Goal: Find specific page/section: Find specific page/section

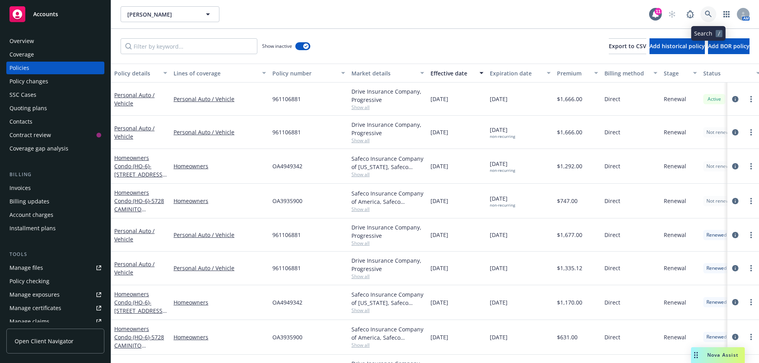
click at [708, 12] on icon at bounding box center [708, 14] width 7 height 7
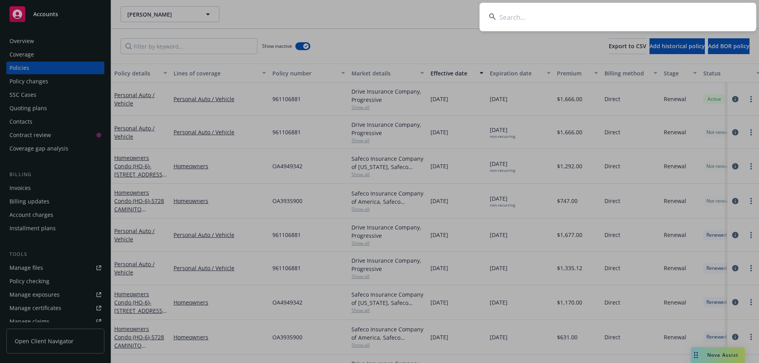
click at [555, 24] on input at bounding box center [617, 17] width 277 height 28
drag, startPoint x: 564, startPoint y: 8, endPoint x: 566, endPoint y: 20, distance: 12.4
click at [565, 15] on input at bounding box center [617, 17] width 277 height 28
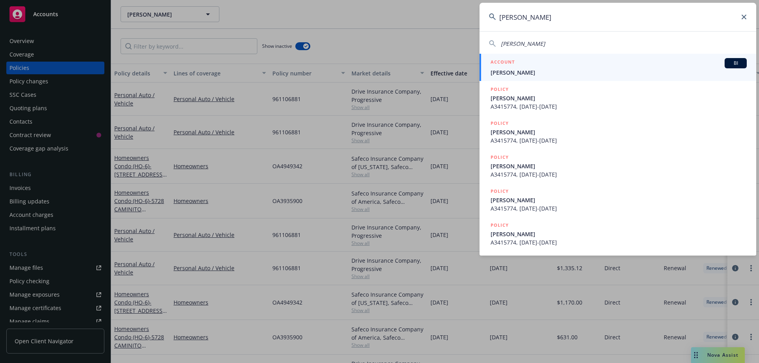
type input "[PERSON_NAME]"
click at [530, 72] on span "[PERSON_NAME]" at bounding box center [618, 72] width 256 height 8
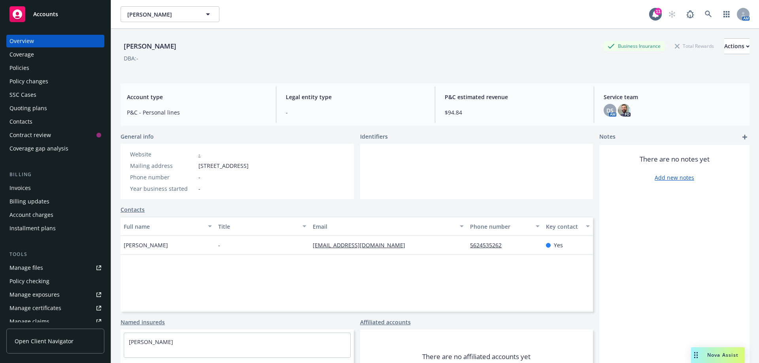
click at [27, 68] on div "Policies" at bounding box center [19, 68] width 20 height 13
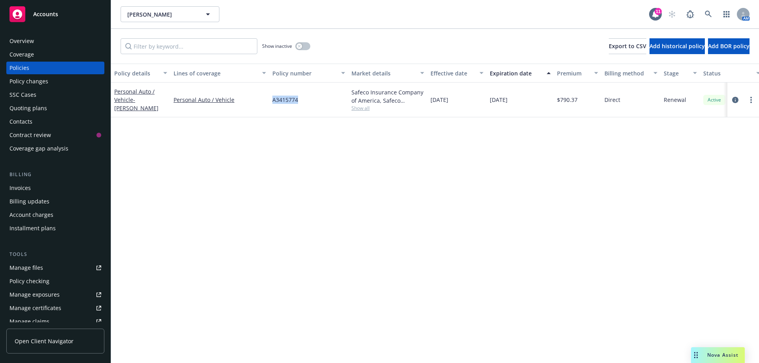
drag, startPoint x: 302, startPoint y: 100, endPoint x: 266, endPoint y: 101, distance: 35.6
click at [266, 101] on div "Personal Auto / Vehicle - [PERSON_NAME] Personal Auto / Vehicle A3415774 Safeco…" at bounding box center [492, 100] width 763 height 35
copy div "A3415774"
click at [299, 48] on div "button" at bounding box center [299, 46] width 6 height 6
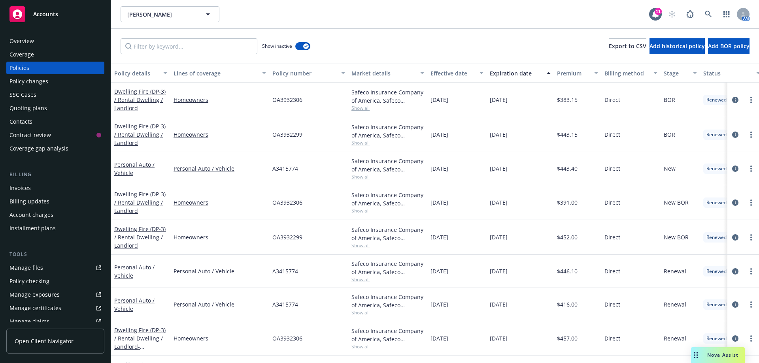
click at [443, 74] on div "Effective date" at bounding box center [452, 73] width 44 height 8
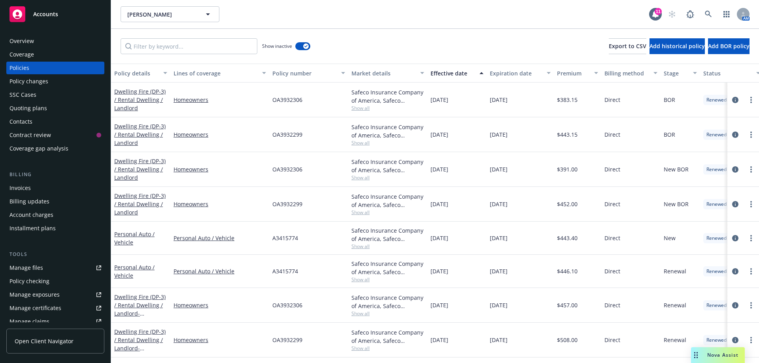
click at [443, 74] on div "Effective date" at bounding box center [452, 73] width 44 height 8
